Goal: Task Accomplishment & Management: Manage account settings

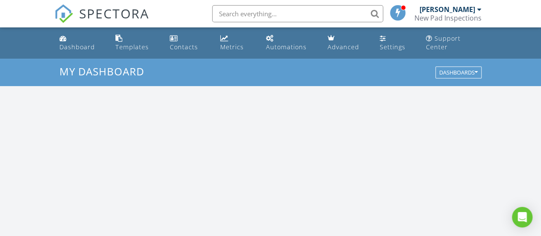
scroll to position [792, 554]
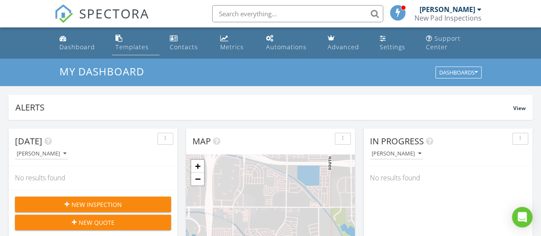
click at [132, 43] on div "Templates" at bounding box center [132, 47] width 33 height 8
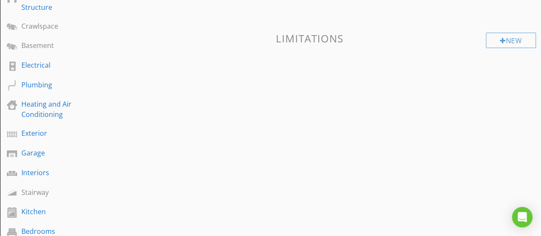
scroll to position [199, 0]
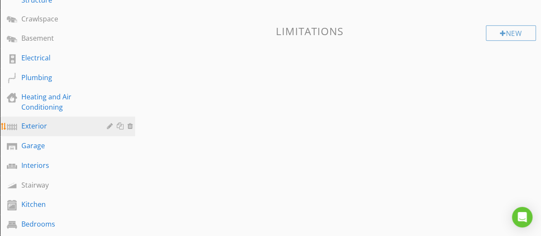
click at [46, 127] on div "Exterior" at bounding box center [57, 126] width 73 height 10
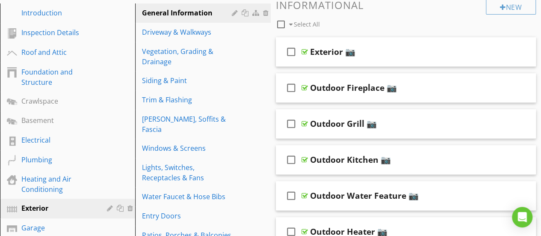
scroll to position [121, 0]
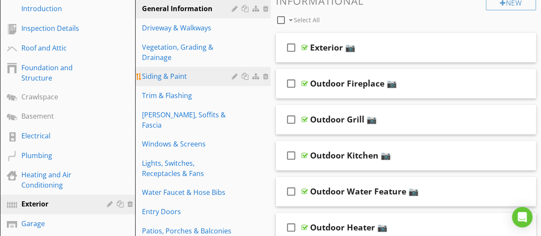
click at [170, 72] on div "Siding & Paint" at bounding box center [188, 76] width 92 height 10
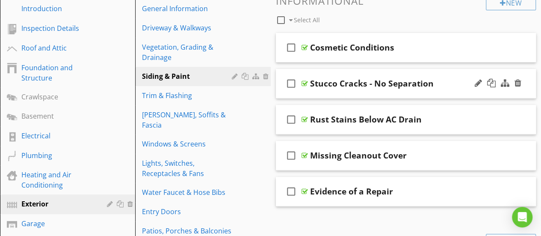
click at [457, 82] on div "Stucco Cracks - No Separation" at bounding box center [401, 83] width 182 height 10
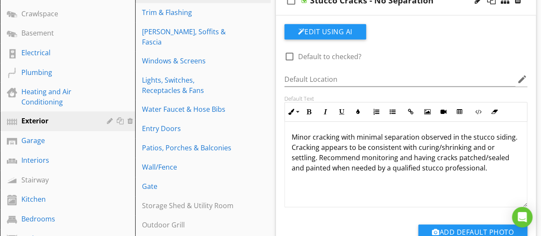
scroll to position [206, 0]
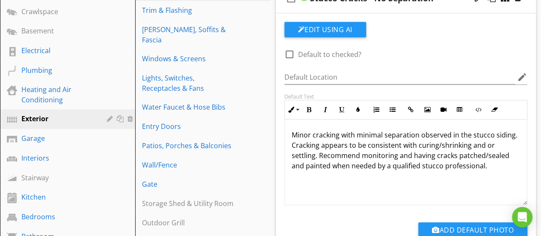
click at [374, 166] on p "Minor cracking with minimal separation observed in the stucco siding. Cracking …" at bounding box center [406, 150] width 229 height 41
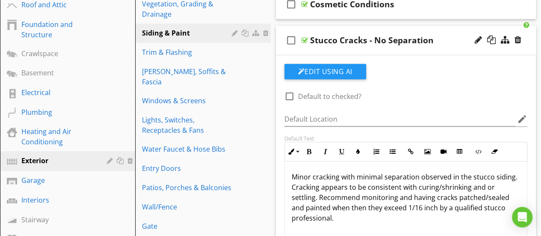
scroll to position [162, 0]
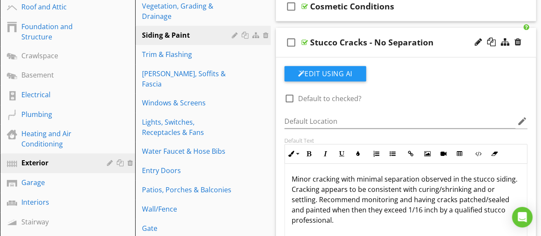
click at [449, 42] on div "Stucco Cracks - No Separation" at bounding box center [401, 42] width 182 height 10
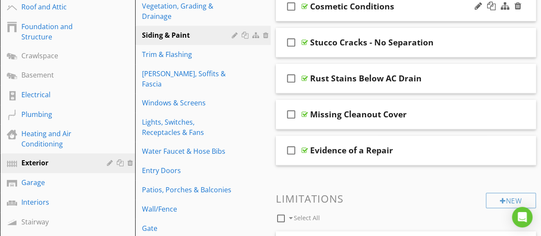
click at [432, 10] on div "Cosmetic Conditions" at bounding box center [401, 6] width 182 height 10
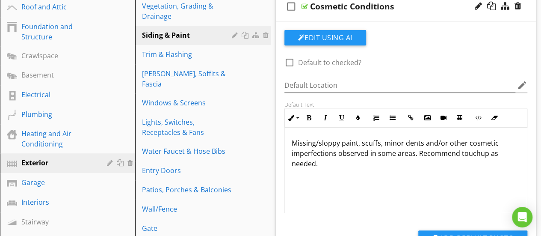
click at [432, 10] on div "Cosmetic Conditions" at bounding box center [401, 6] width 182 height 10
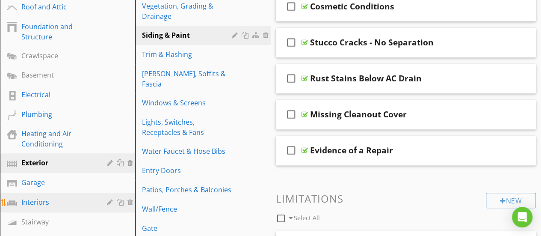
click at [37, 199] on div "Interiors" at bounding box center [57, 202] width 73 height 10
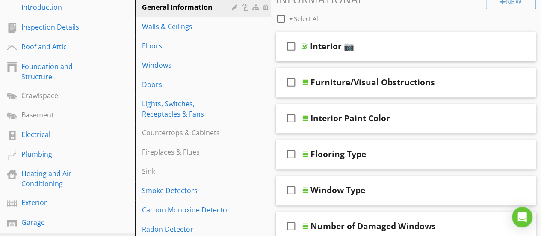
scroll to position [117, 0]
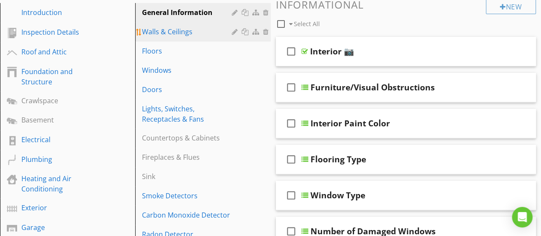
click at [182, 33] on div "Walls & Ceilings" at bounding box center [188, 32] width 92 height 10
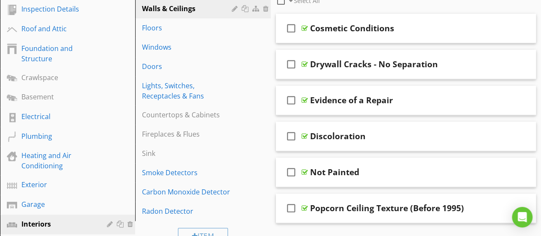
scroll to position [145, 0]
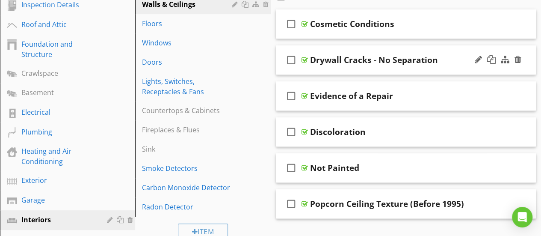
click at [455, 62] on div "Drywall Cracks - No Separation" at bounding box center [401, 60] width 182 height 10
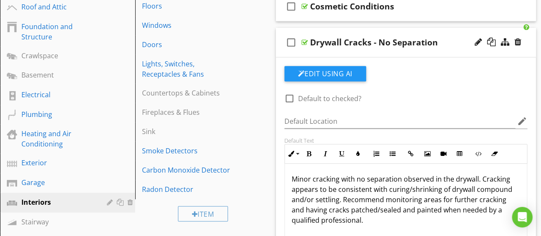
scroll to position [149, 0]
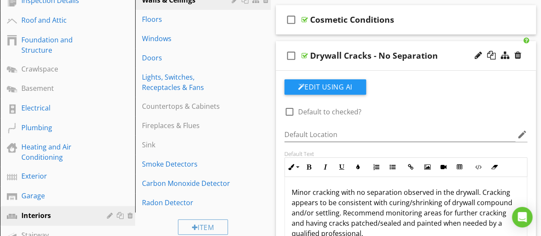
click at [455, 57] on div "Drywall Cracks - No Separation" at bounding box center [401, 56] width 182 height 10
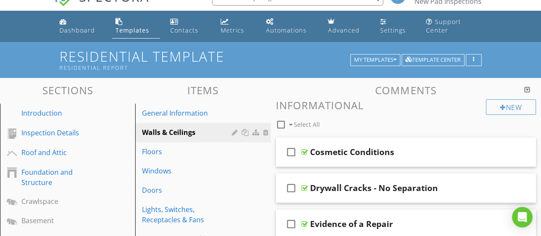
scroll to position [13, 0]
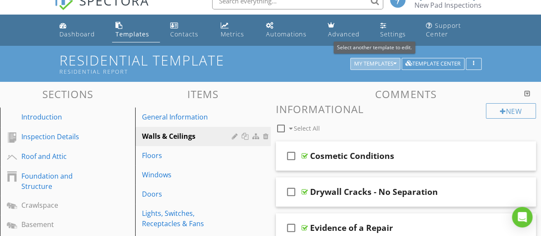
click at [384, 66] on div "My Templates" at bounding box center [375, 64] width 42 height 6
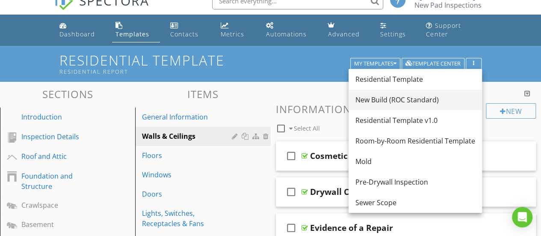
click at [389, 96] on div "New Build (ROC Standard)" at bounding box center [416, 100] width 120 height 10
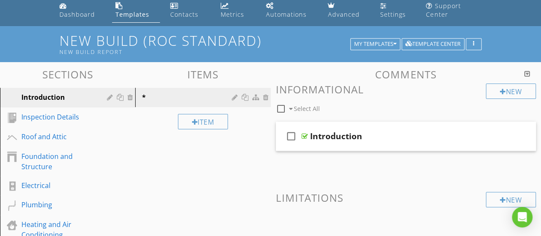
scroll to position [60, 0]
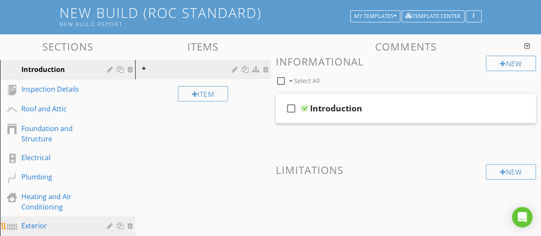
click at [24, 225] on div "Exterior" at bounding box center [57, 225] width 73 height 10
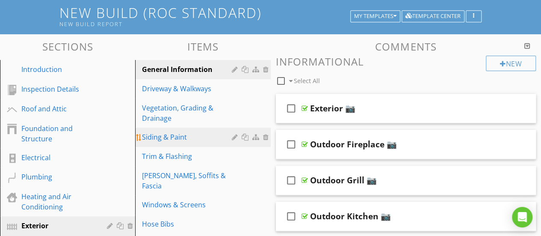
click at [170, 137] on div "Siding & Paint" at bounding box center [188, 137] width 92 height 10
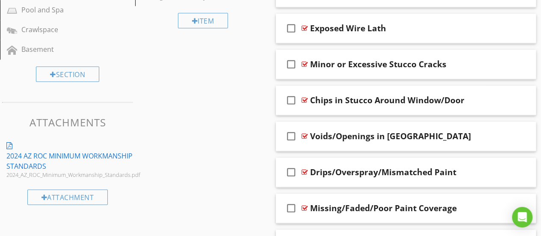
scroll to position [465, 0]
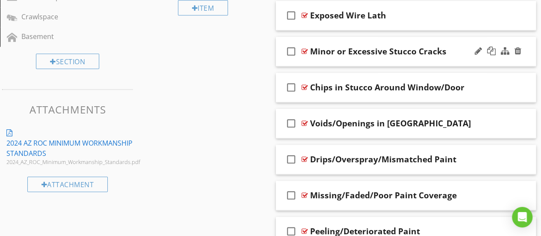
click at [463, 56] on div "check_box_outline_blank Minor or Excessive Stucco Cracks" at bounding box center [406, 52] width 261 height 30
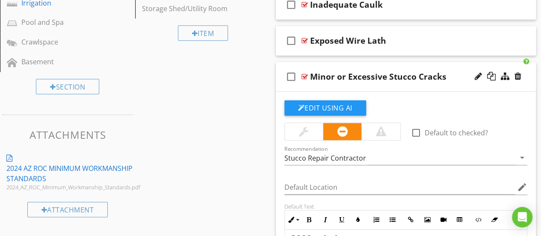
scroll to position [437, 0]
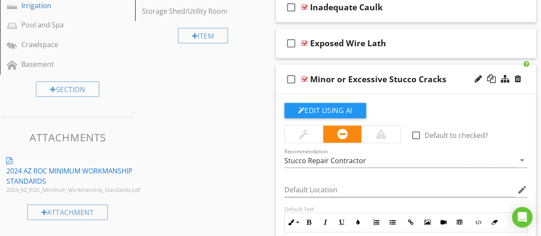
click at [457, 79] on div "Minor or Excessive Stucco Cracks" at bounding box center [401, 79] width 182 height 10
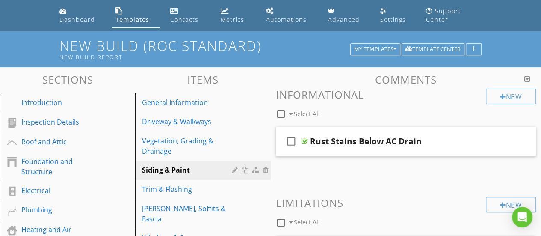
scroll to position [0, 0]
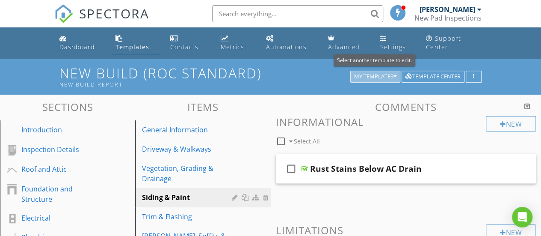
click at [379, 78] on div "My Templates" at bounding box center [375, 77] width 42 height 6
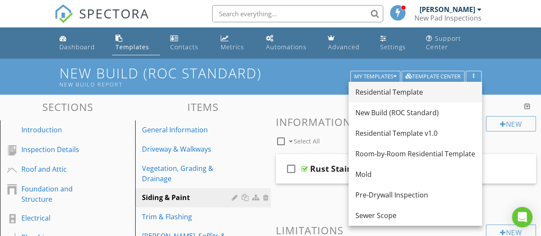
click at [383, 91] on div "Residential Template" at bounding box center [416, 92] width 120 height 10
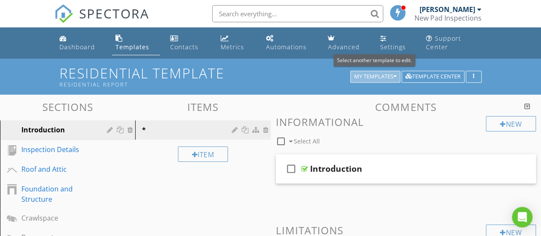
click at [391, 77] on div "My Templates" at bounding box center [375, 77] width 42 height 6
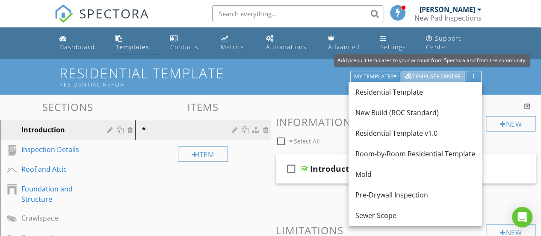
click at [443, 74] on div "Template Center" at bounding box center [433, 77] width 55 height 6
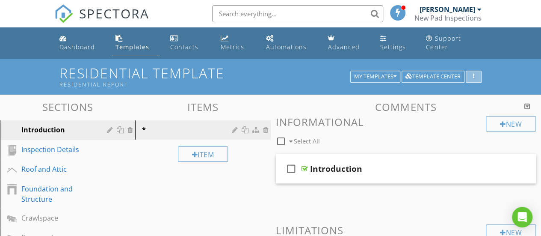
click at [473, 77] on icon "button" at bounding box center [473, 77] width 1 height 6
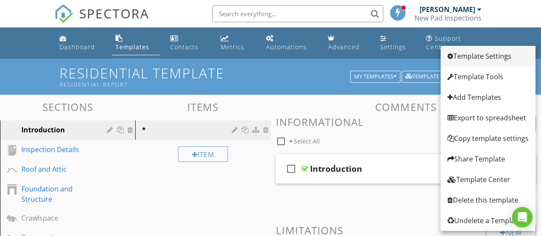
click at [503, 59] on div "Template Settings" at bounding box center [488, 56] width 81 height 10
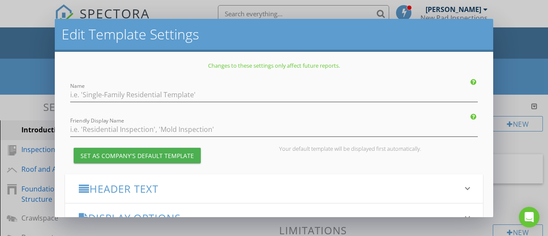
type input "Residential Template"
type input "Residential Report"
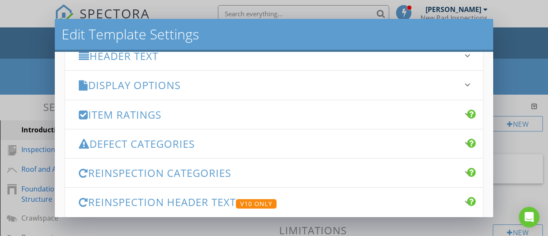
scroll to position [124, 0]
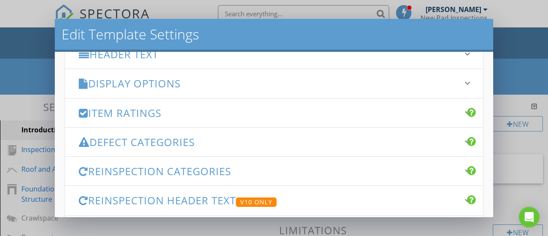
click at [365, 83] on h3 "Display Options" at bounding box center [269, 83] width 380 height 12
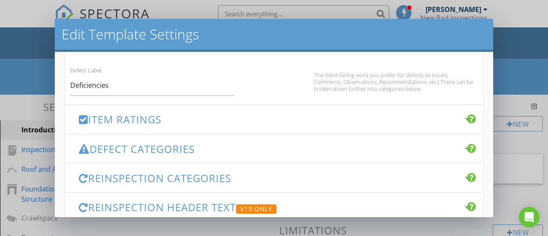
scroll to position [595, 0]
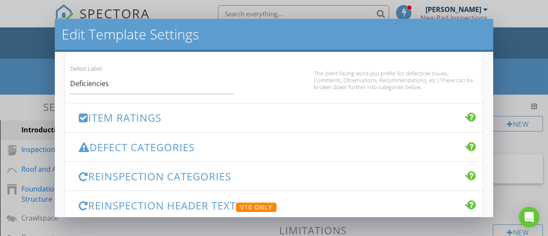
click at [354, 112] on h3 "Item Ratings" at bounding box center [269, 118] width 380 height 12
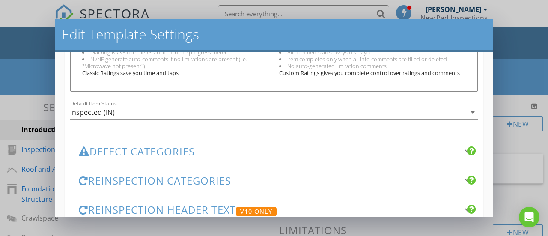
scroll to position [345, 0]
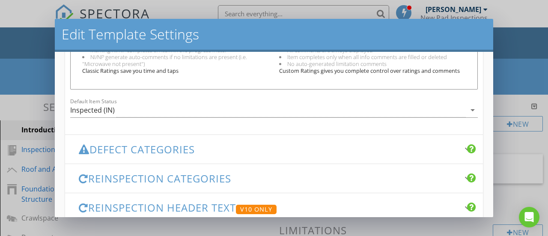
click at [383, 149] on h3 "Defect Categories" at bounding box center [269, 149] width 380 height 12
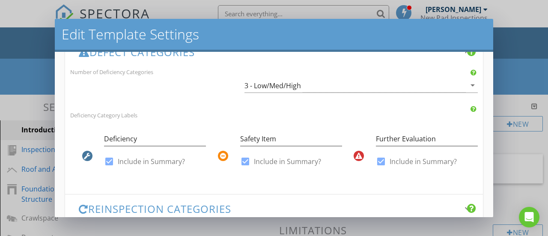
scroll to position [219, 0]
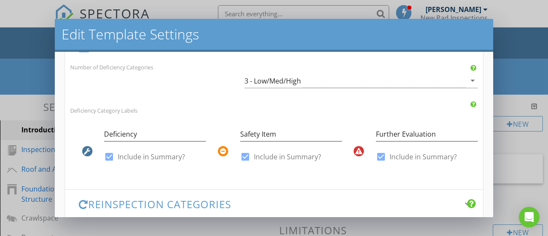
click at [85, 152] on icon at bounding box center [87, 151] width 6 height 7
click at [221, 152] on icon at bounding box center [223, 151] width 6 height 7
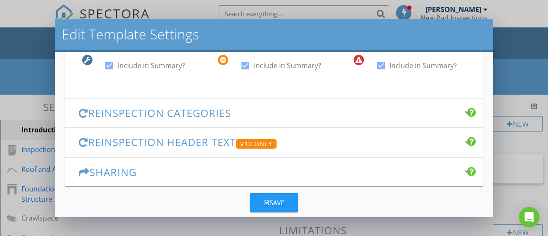
scroll to position [313, 0]
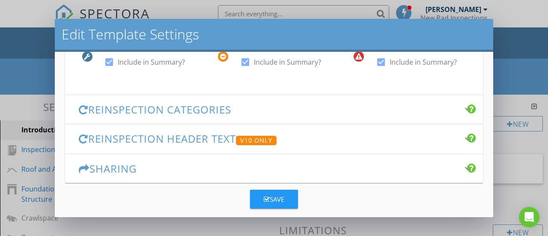
click at [389, 110] on h3 "Reinspection Categories" at bounding box center [269, 110] width 380 height 12
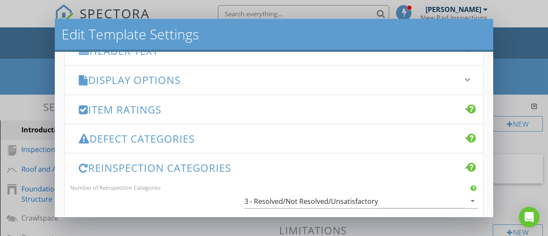
scroll to position [121, 0]
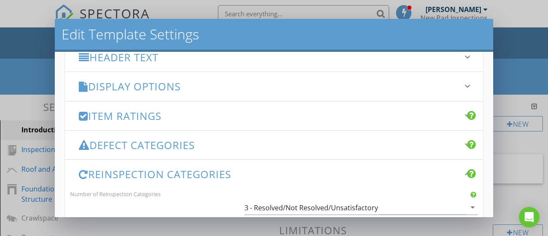
click at [402, 116] on h3 "Item Ratings" at bounding box center [269, 116] width 380 height 12
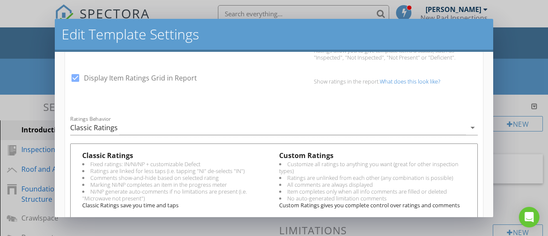
scroll to position [196, 0]
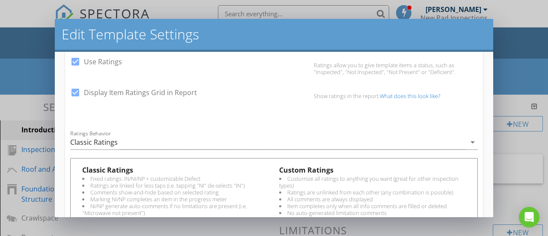
click at [404, 93] on link "What does this look like?" at bounding box center [410, 96] width 60 height 8
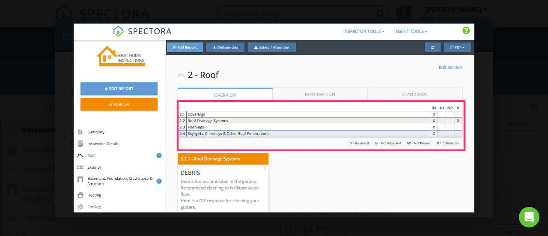
click at [532, 106] on div at bounding box center [274, 118] width 548 height 236
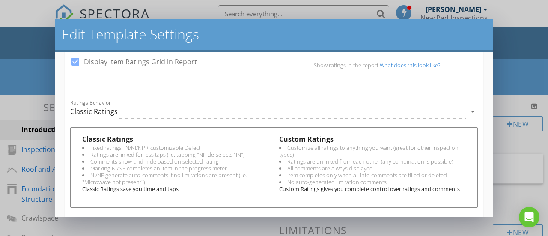
scroll to position [230, 0]
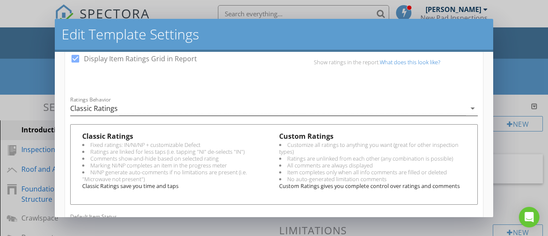
click at [467, 108] on icon "arrow_drop_down" at bounding box center [472, 108] width 10 height 10
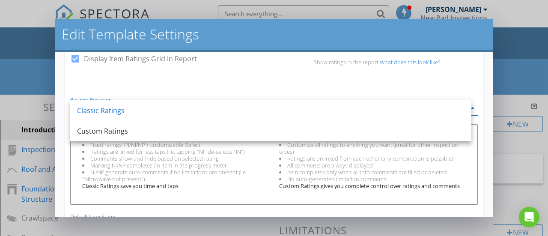
click at [453, 74] on div "check_box Display Item Ratings Grid in Report Show ratings in the report. What …" at bounding box center [274, 66] width 418 height 29
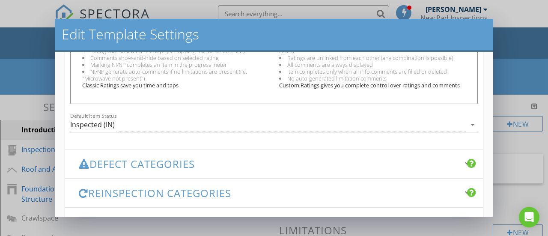
scroll to position [336, 0]
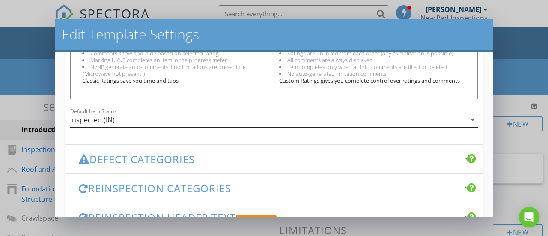
click at [467, 120] on icon "arrow_drop_down" at bounding box center [472, 120] width 10 height 10
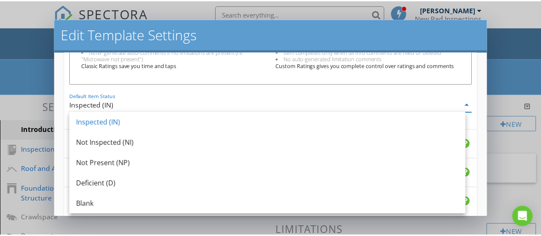
scroll to position [358, 0]
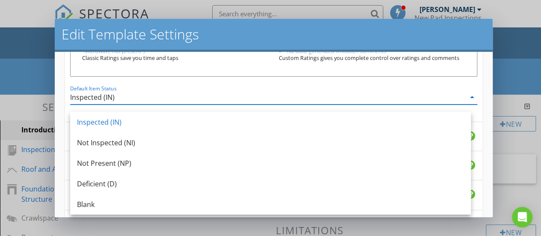
click at [514, 82] on div "Edit Template Settings Changes to these settings only affect future reports. Na…" at bounding box center [270, 118] width 541 height 236
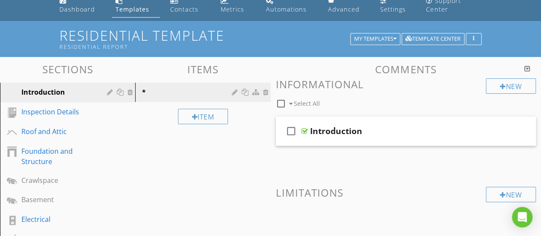
scroll to position [4, 0]
